Goal: Navigation & Orientation: Go to known website

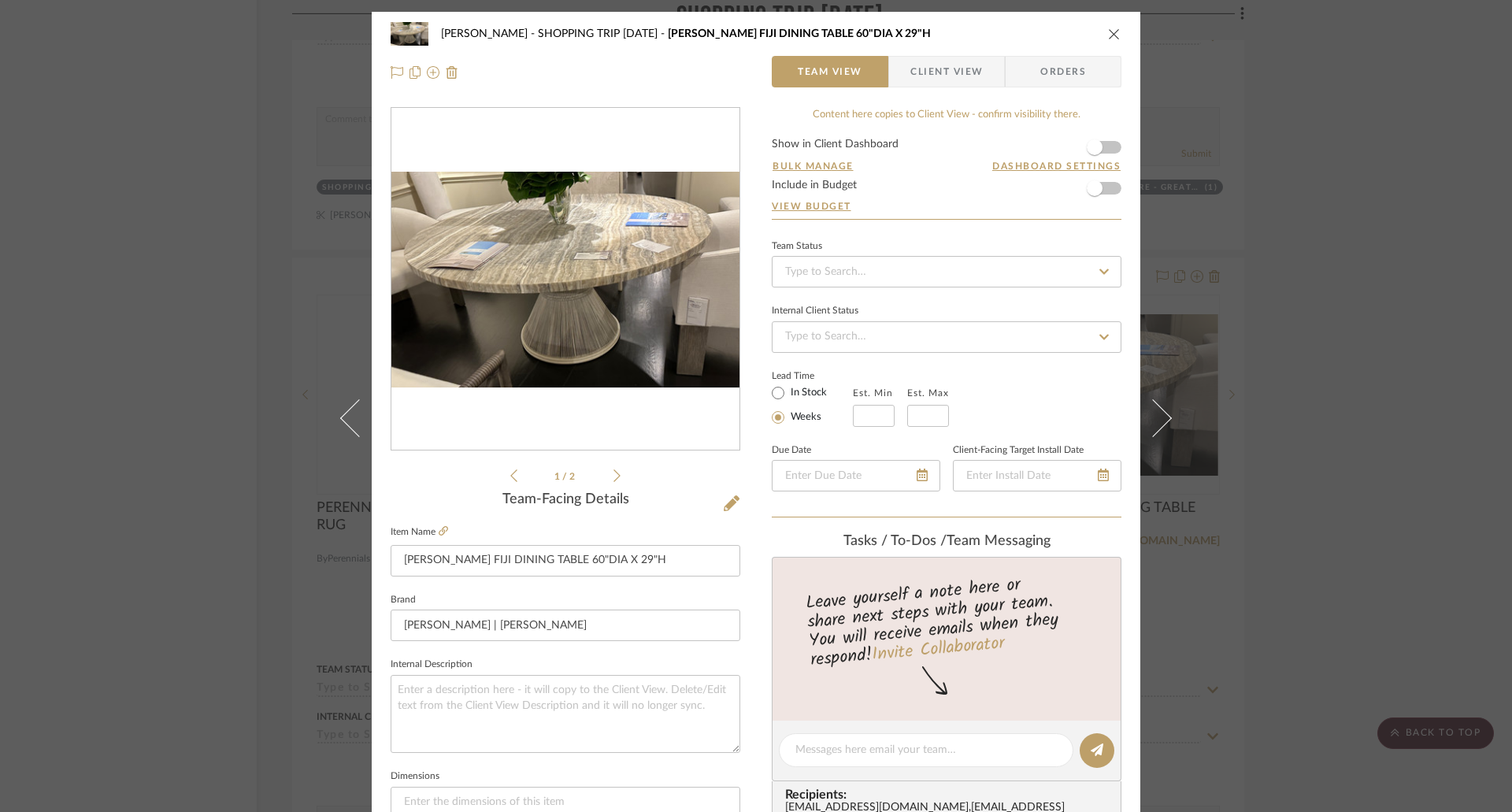
click at [1110, 25] on div "Chen SHOPPING TRIP 6/5/2025 MCGUIRE FIJI DINING TABLE 60"DIA X 29"H" at bounding box center [756, 34] width 731 height 31
click at [1108, 30] on icon "close" at bounding box center [1114, 34] width 13 height 13
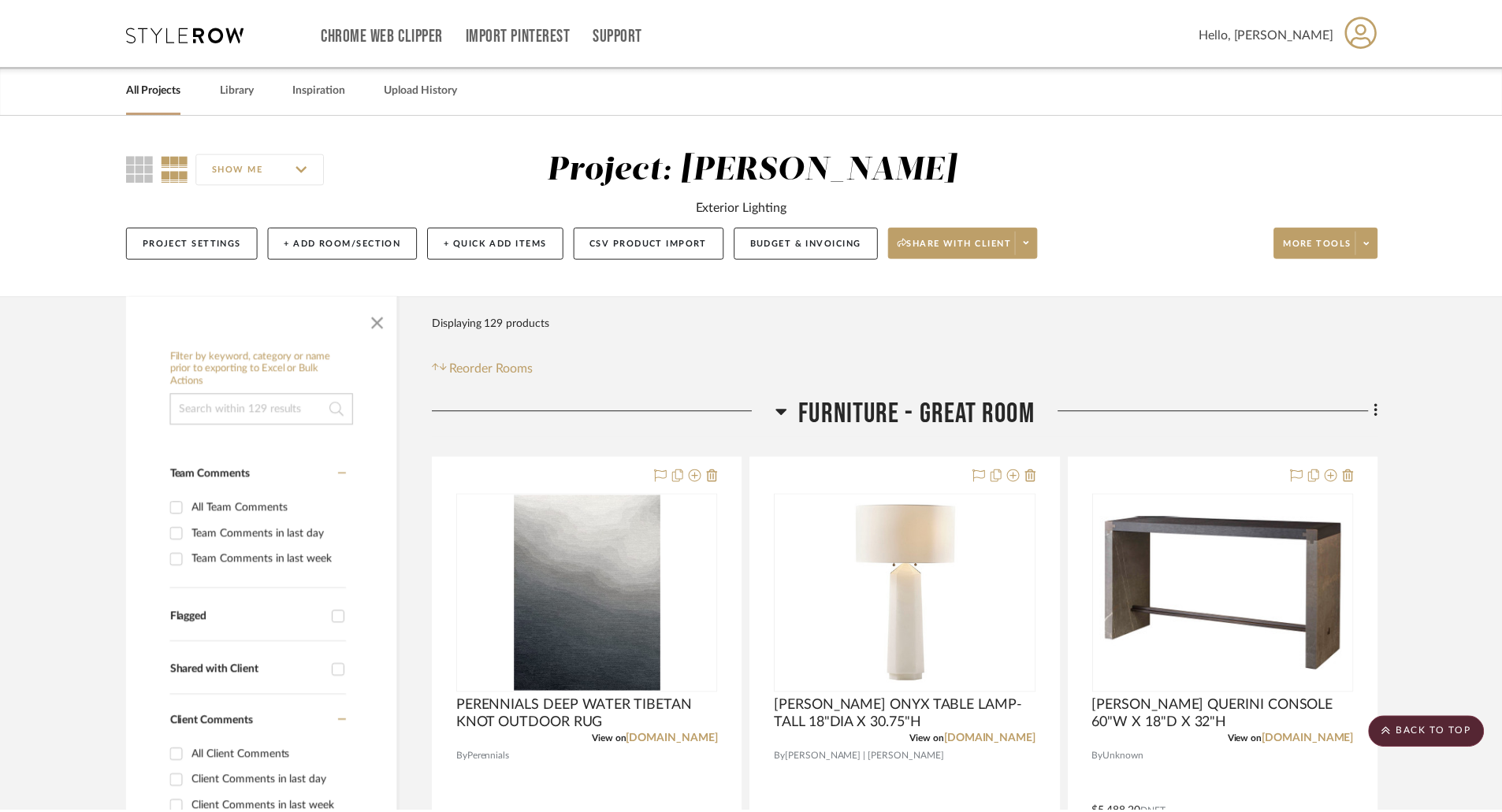
scroll to position [10719, 0]
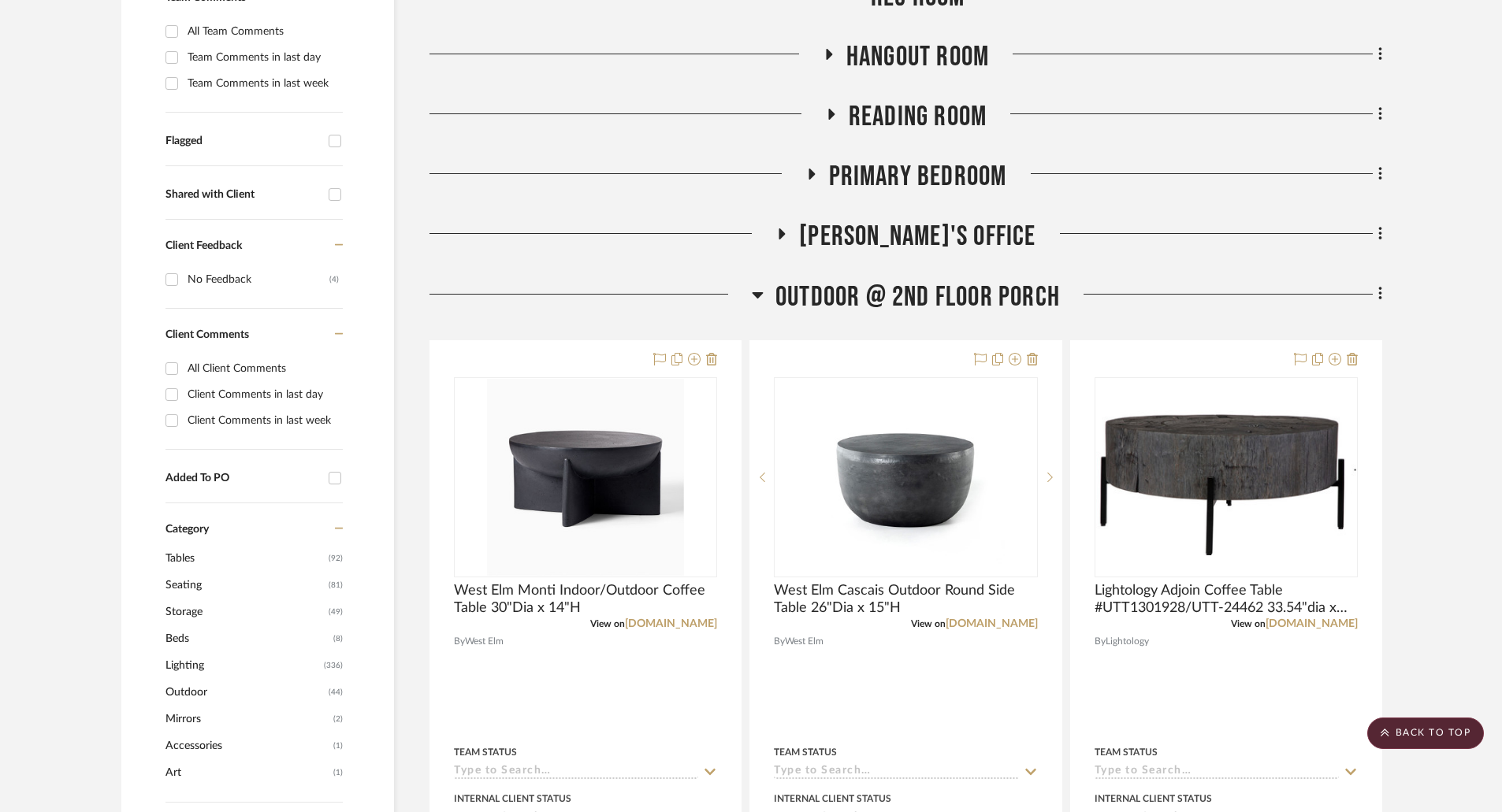
click at [755, 294] on icon at bounding box center [758, 295] width 11 height 6
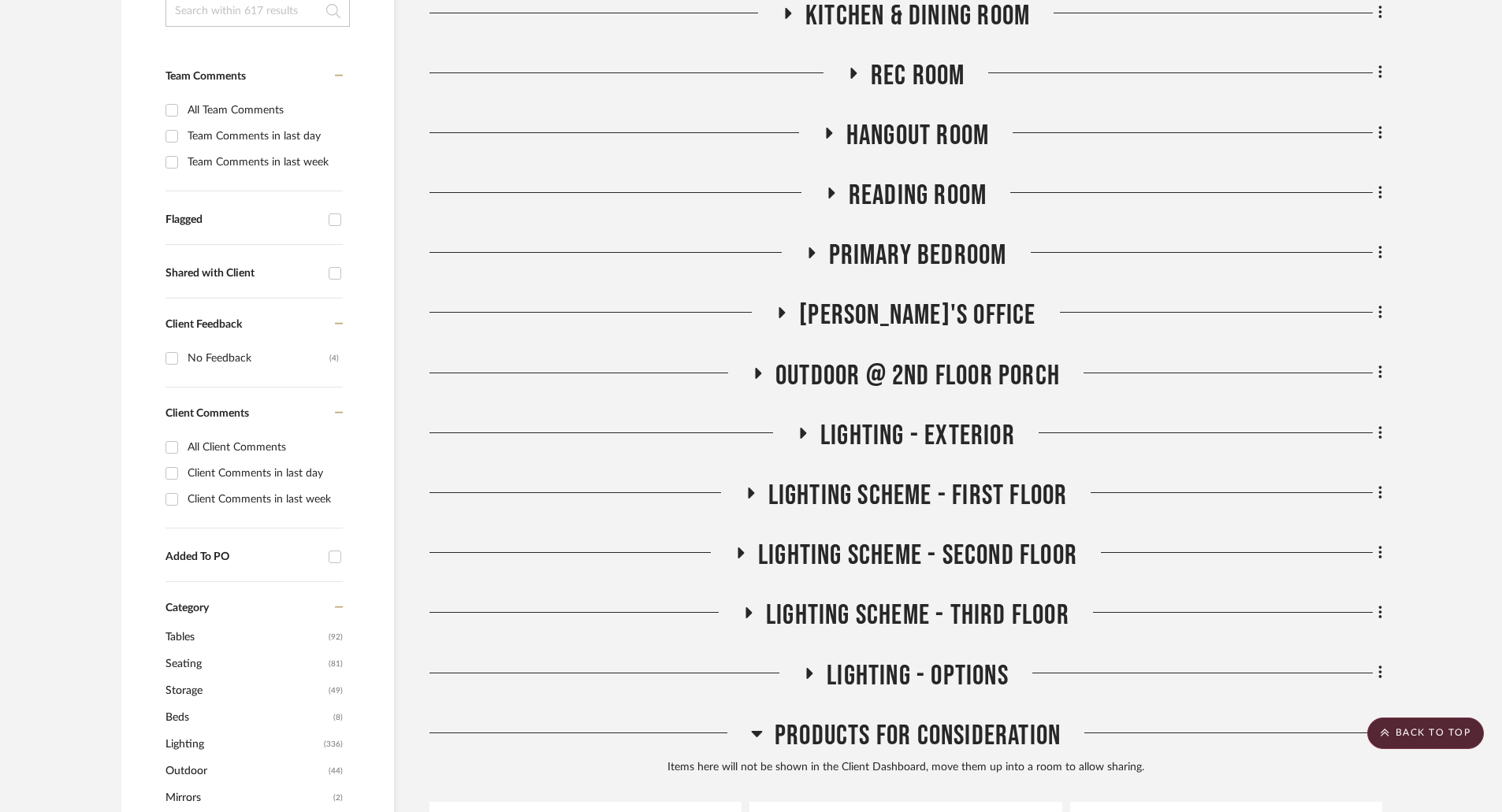
scroll to position [135, 0]
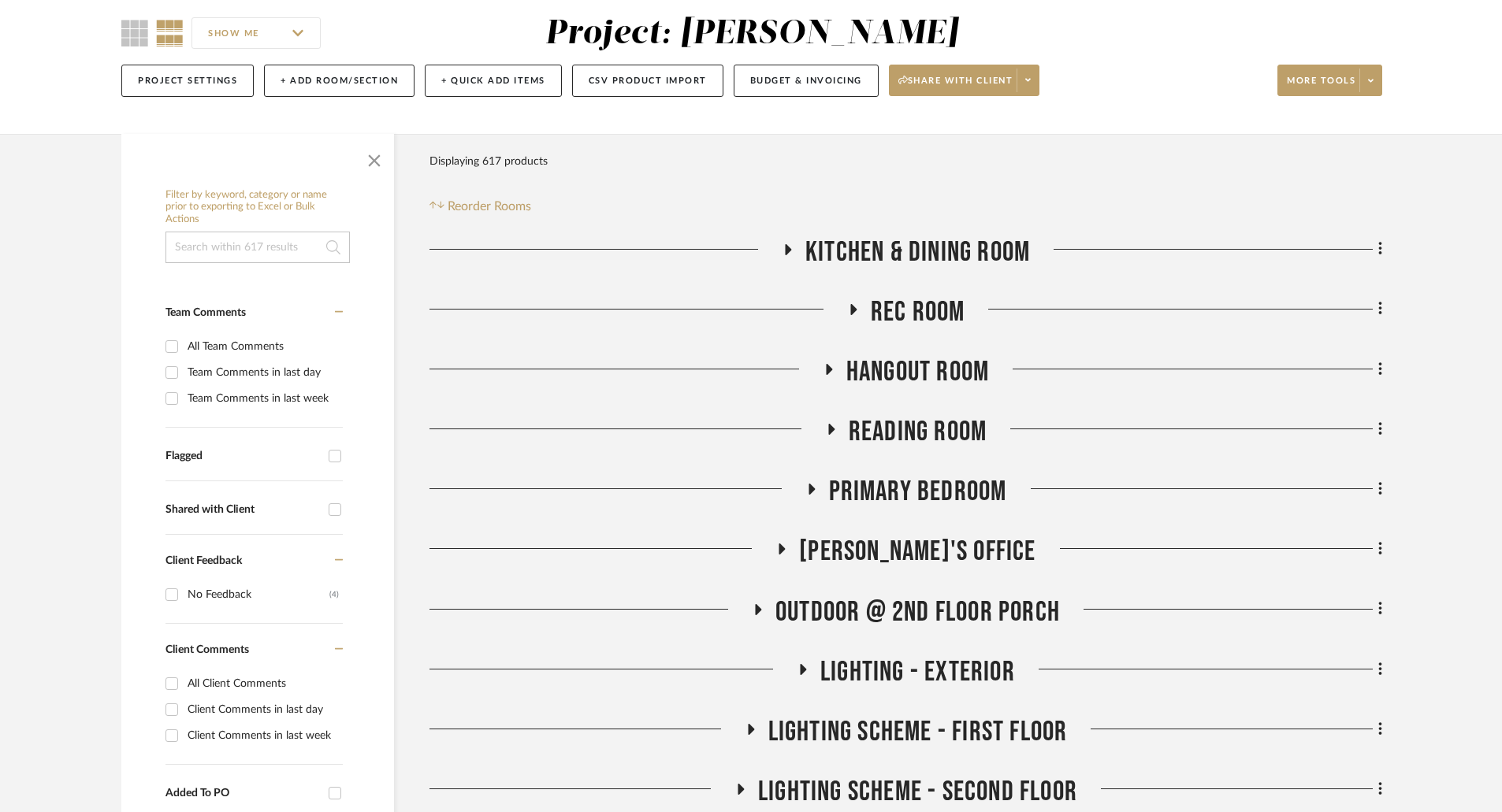
click at [827, 373] on icon at bounding box center [829, 369] width 6 height 11
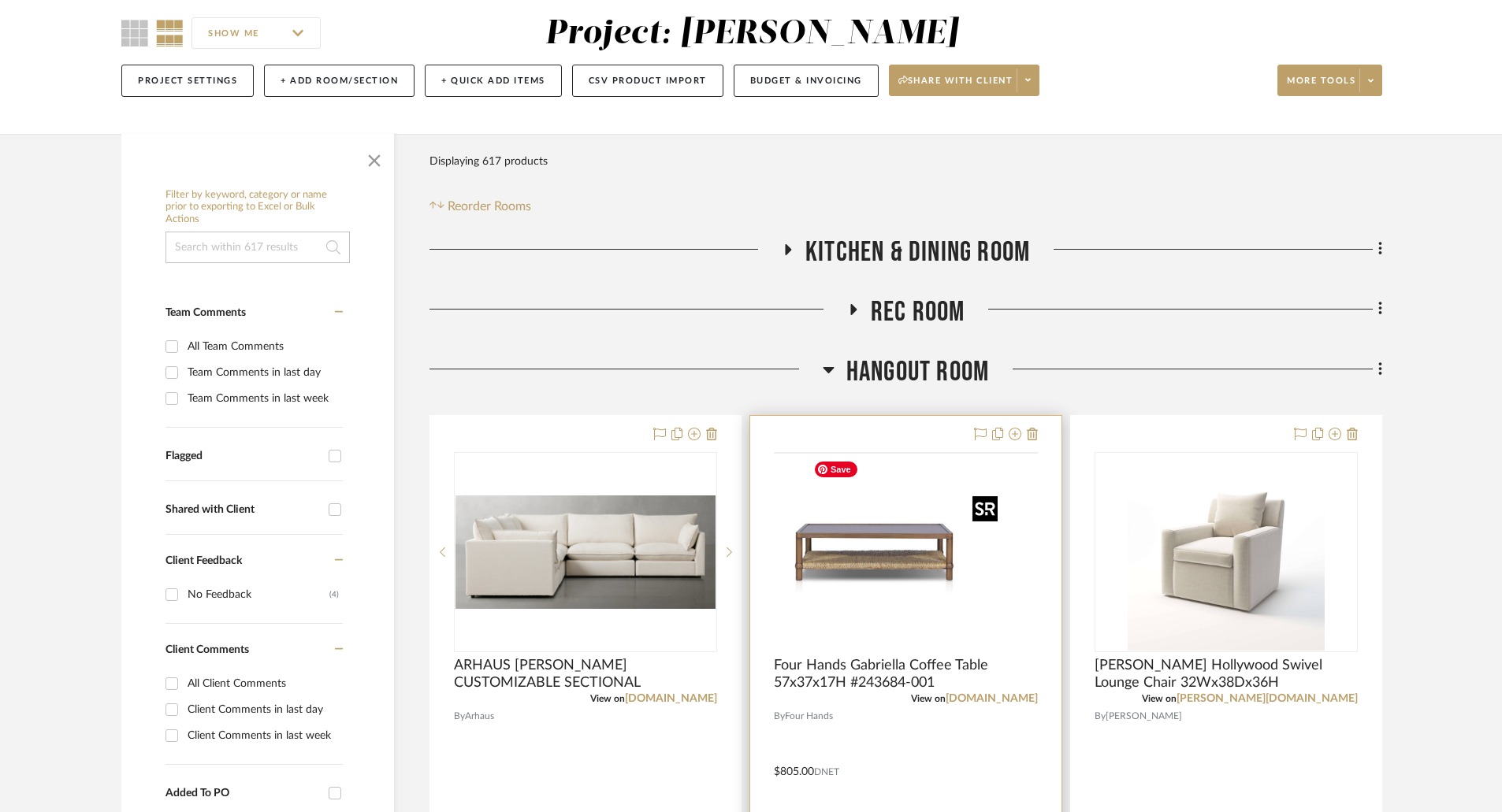
scroll to position [450, 0]
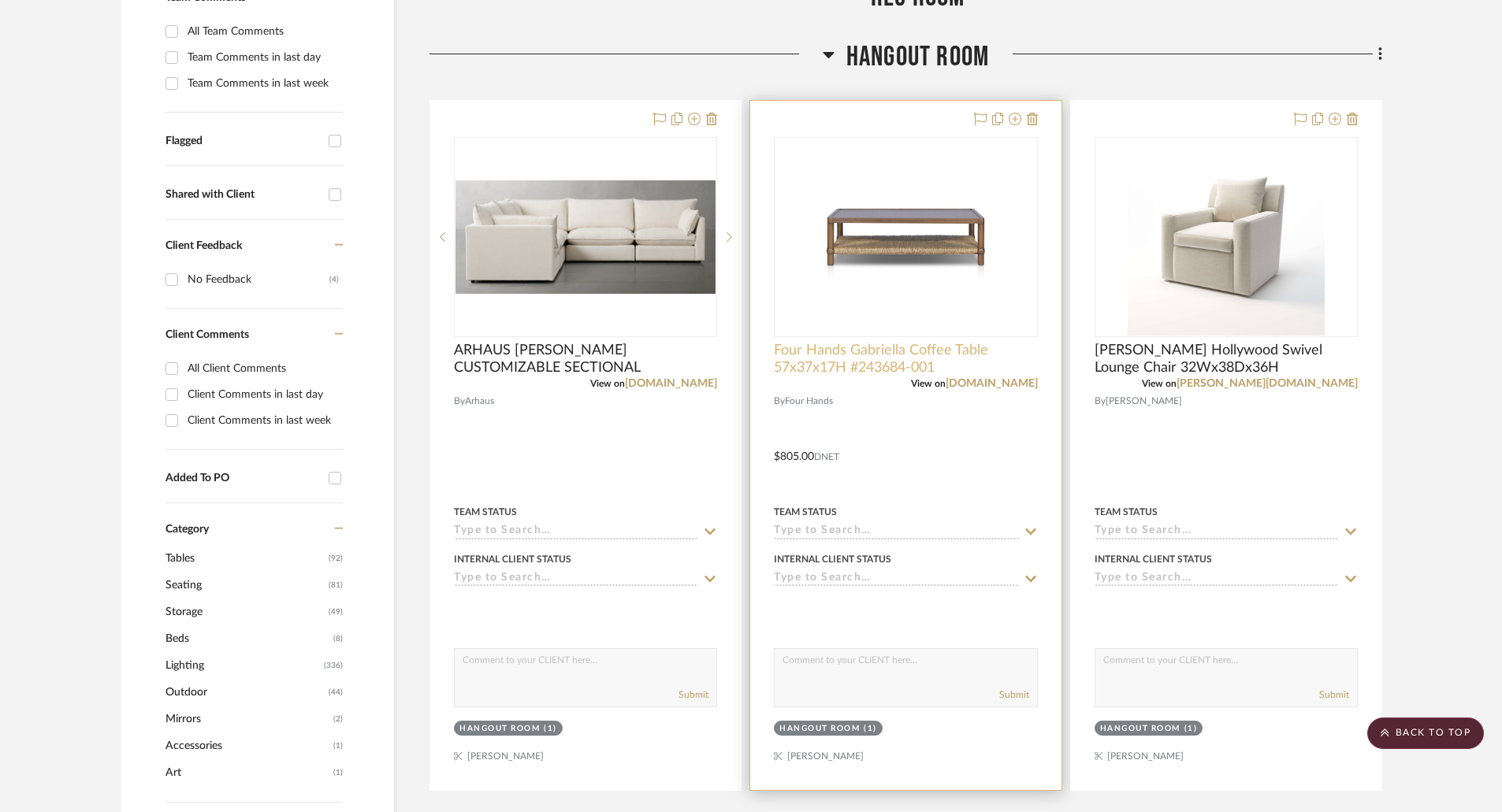
click at [921, 360] on span "Four Hands Gabriella Coffee Table 57x37x17H #243684-001" at bounding box center [905, 360] width 263 height 35
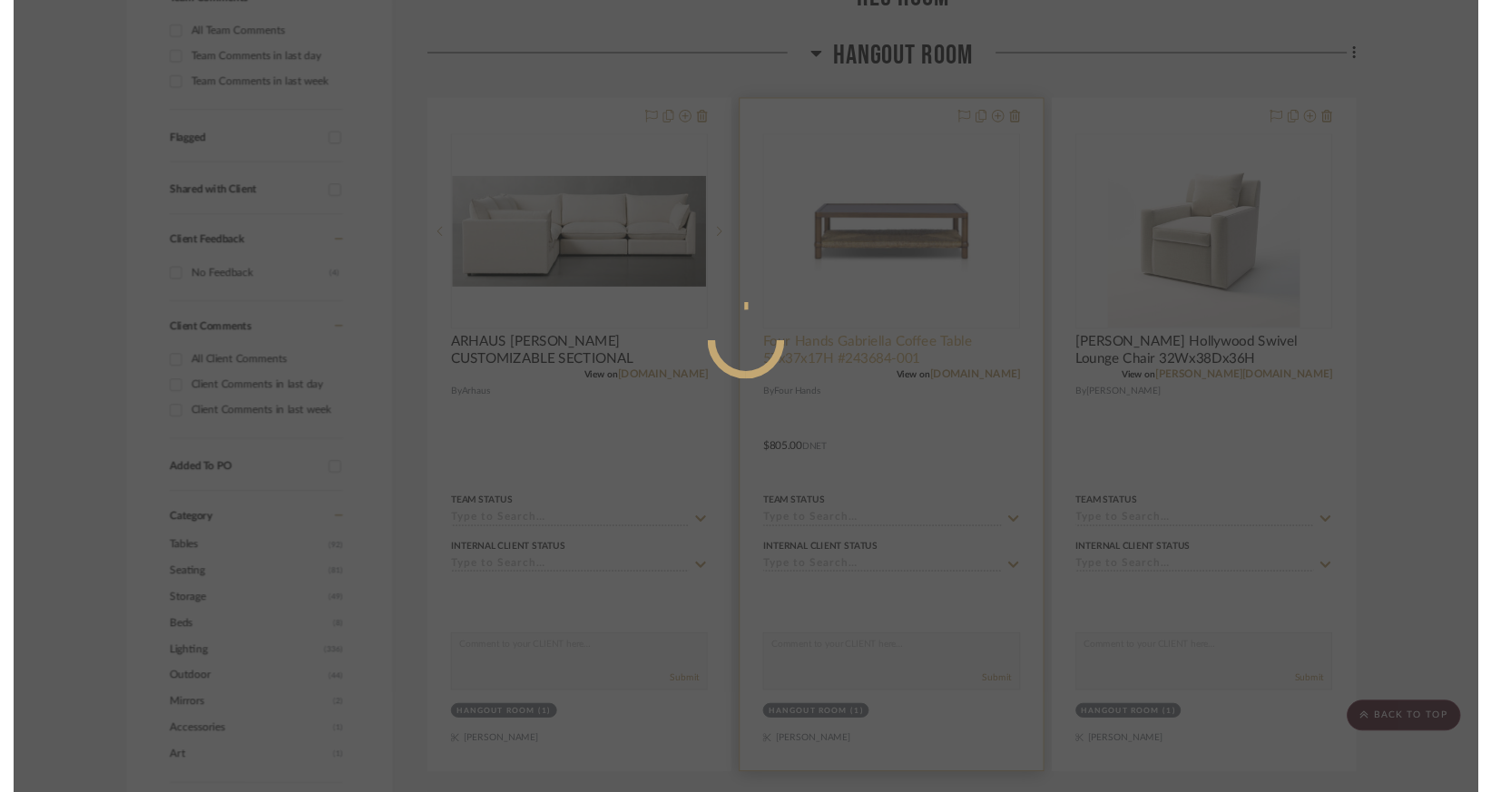
scroll to position [0, 0]
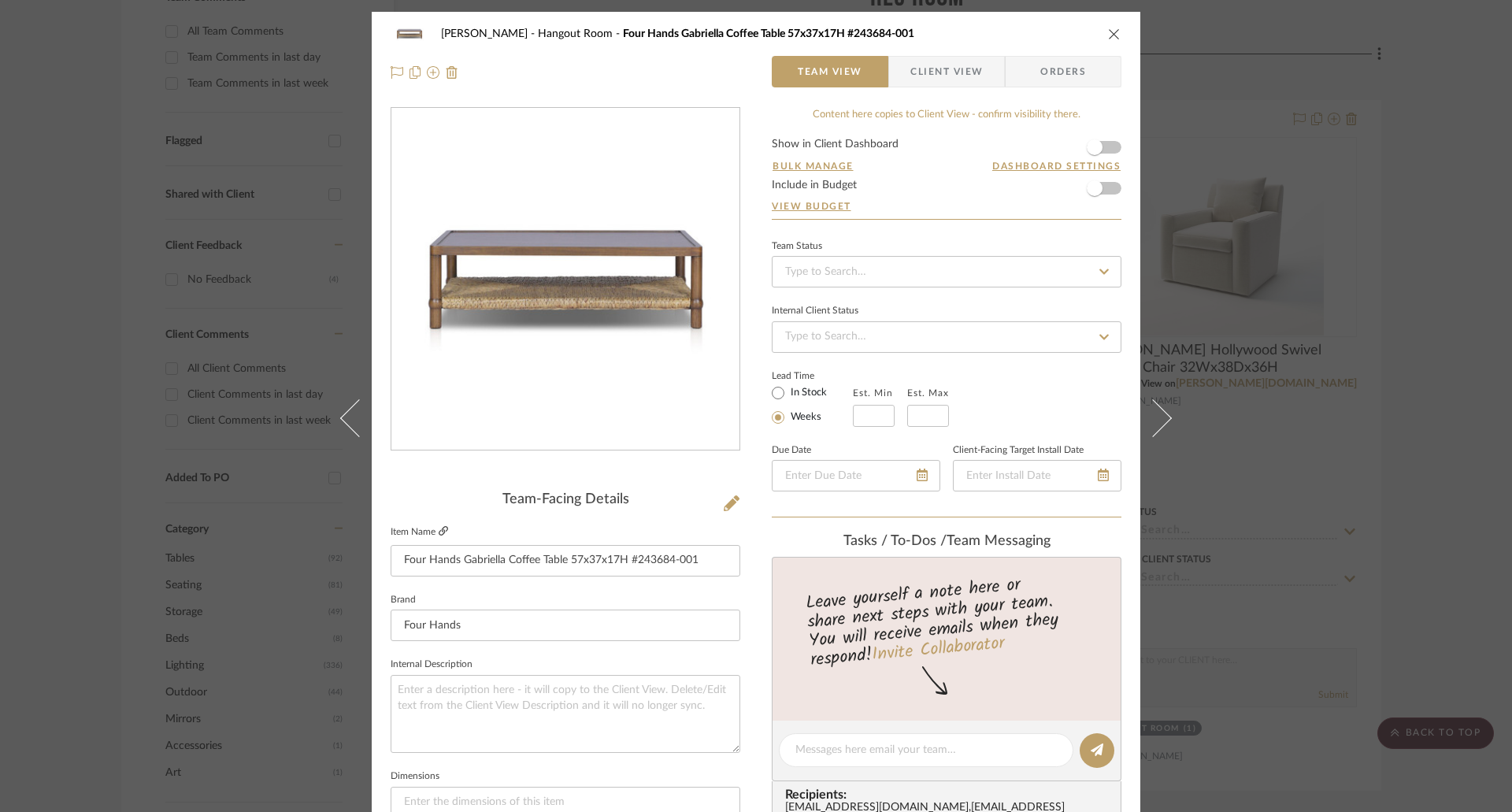
click at [438, 532] on icon at bounding box center [443, 531] width 10 height 10
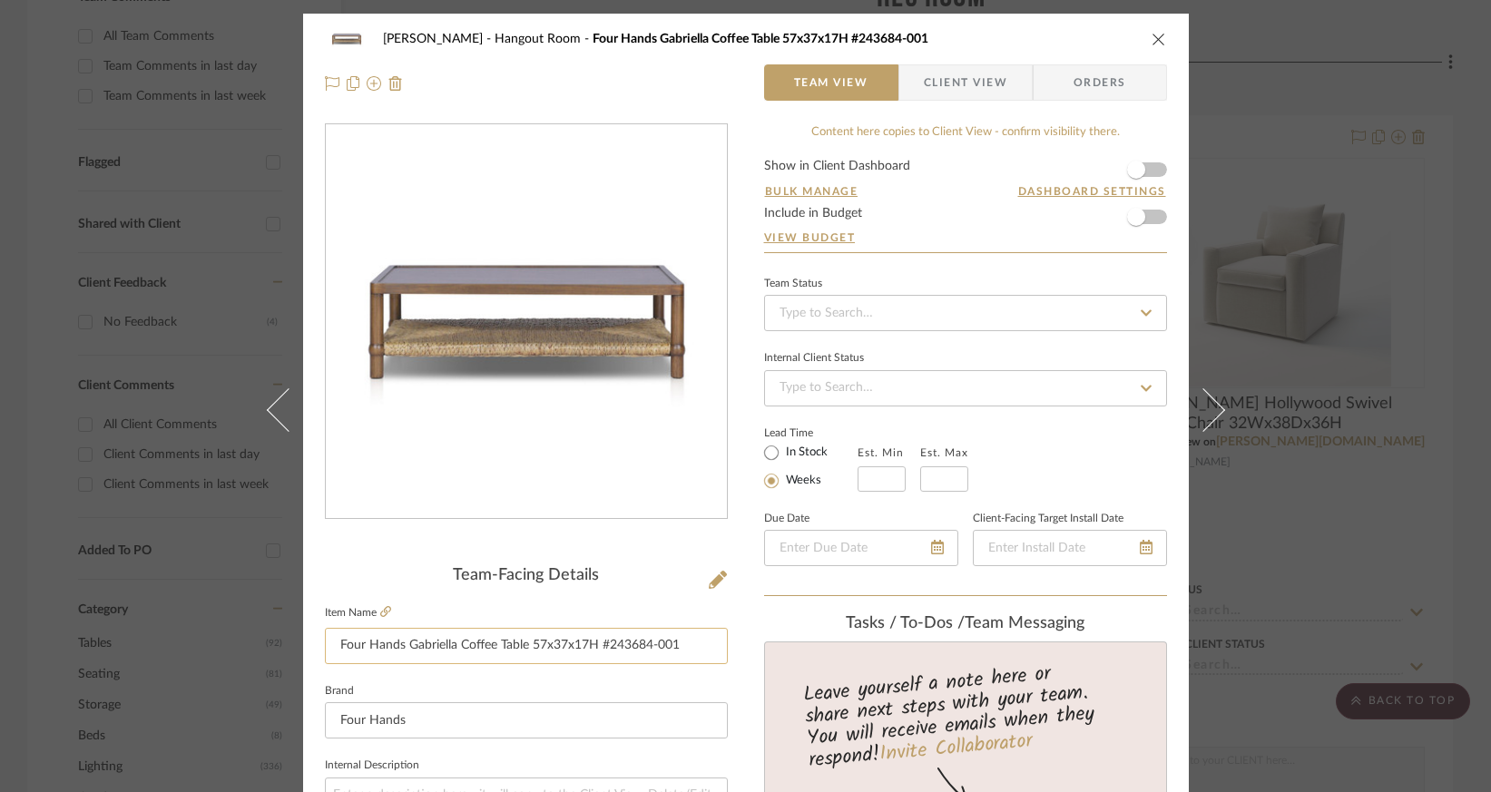
drag, startPoint x: 525, startPoint y: 641, endPoint x: 588, endPoint y: 640, distance: 62.6
click at [588, 640] on input "Four Hands Gabriella Coffee Table 57x37x17H #243684-001" at bounding box center [526, 646] width 403 height 36
click at [355, 644] on input "Four Hands Gabriella Coffee Table 57x37x17H #243684-001" at bounding box center [526, 646] width 403 height 36
drag, startPoint x: 335, startPoint y: 643, endPoint x: 592, endPoint y: 639, distance: 257.7
click at [592, 639] on input "Four Hands Gabriella Coffee Table 57x37x17H #243684-001" at bounding box center [526, 646] width 403 height 36
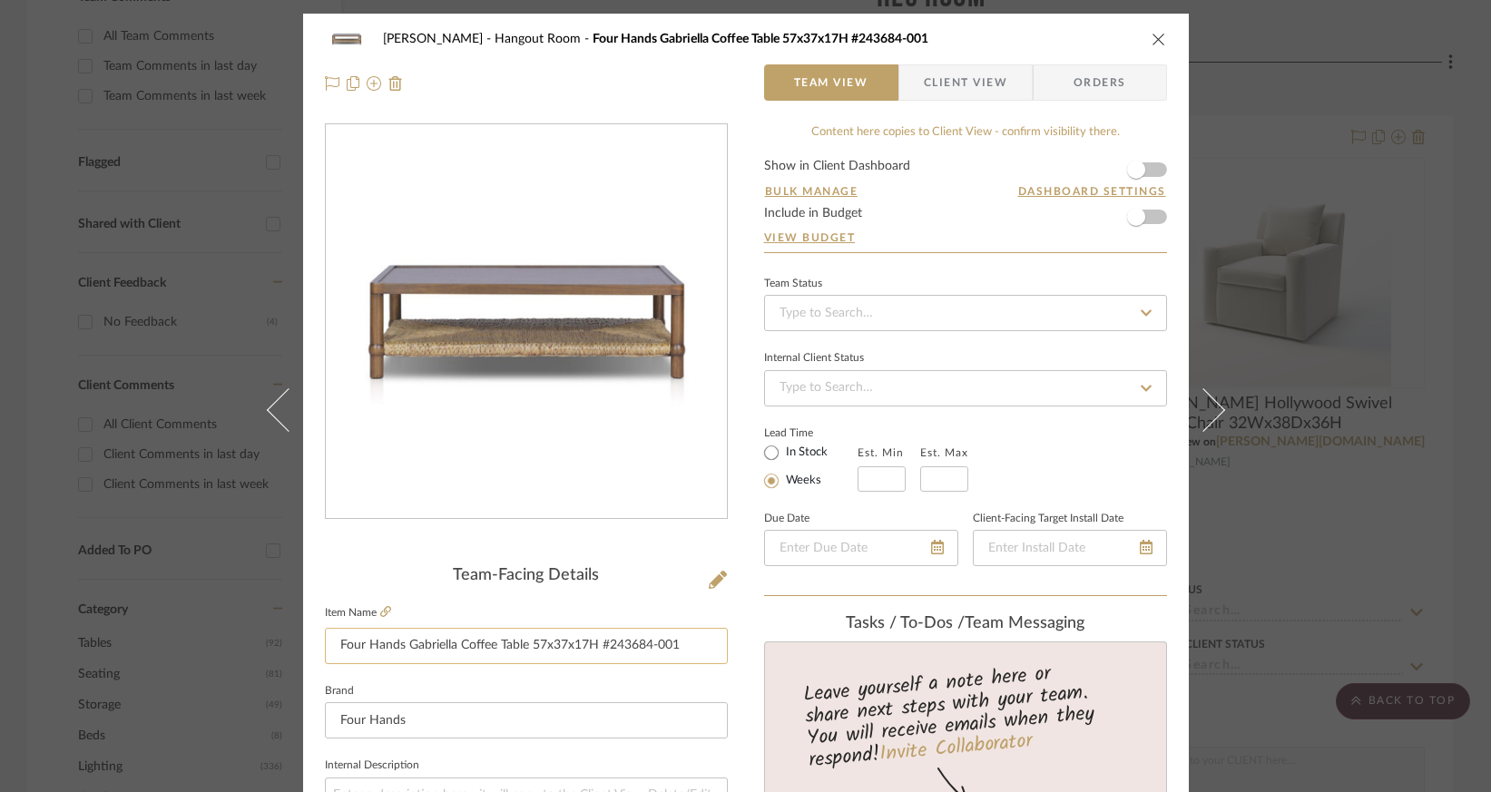
drag, startPoint x: 599, startPoint y: 647, endPoint x: 612, endPoint y: 646, distance: 13.6
click at [612, 646] on input "Four Hands Gabriella Coffee Table 57x37x17H #243684-001" at bounding box center [526, 646] width 403 height 36
click at [1160, 35] on div "[PERSON_NAME] Hangout Room Four Hands Gabriella Coffee Table 57x37x17H #243684-…" at bounding box center [745, 61] width 885 height 95
click at [1151, 38] on icon "close" at bounding box center [1158, 39] width 15 height 15
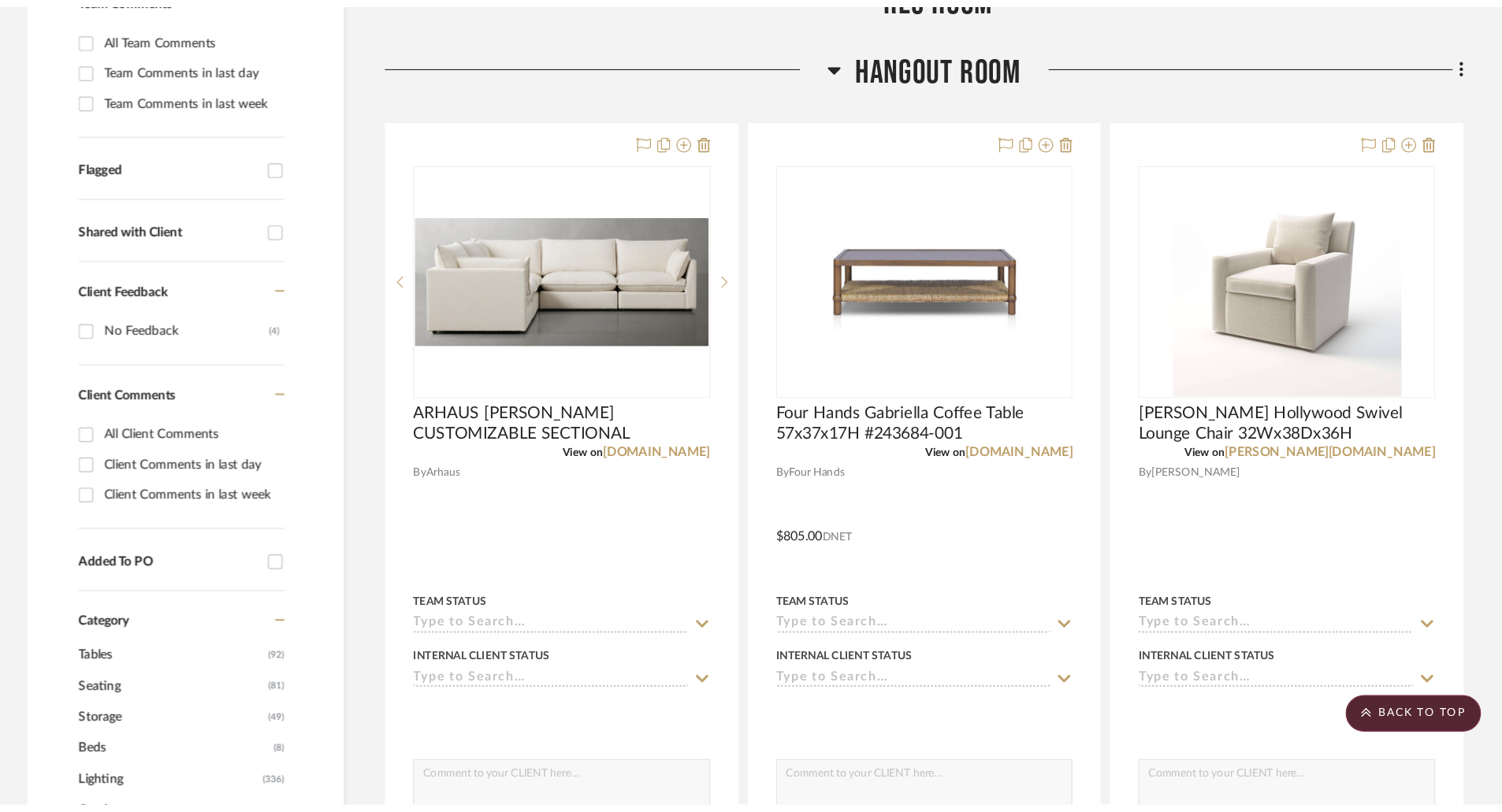
scroll to position [450, 0]
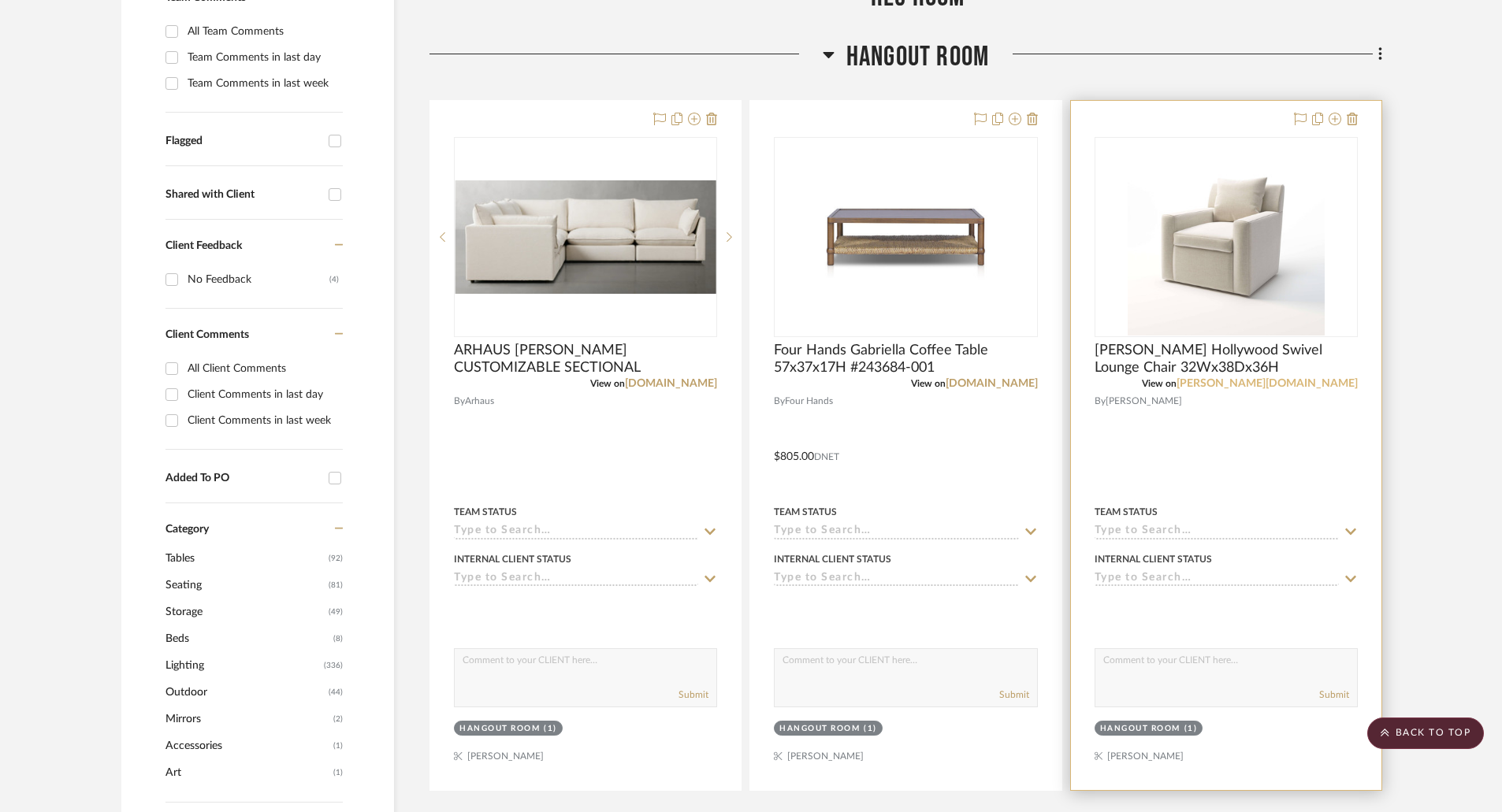
click at [1313, 384] on link "[PERSON_NAME][DOMAIN_NAME]" at bounding box center [1267, 383] width 182 height 11
